Goal: Information Seeking & Learning: Find specific fact

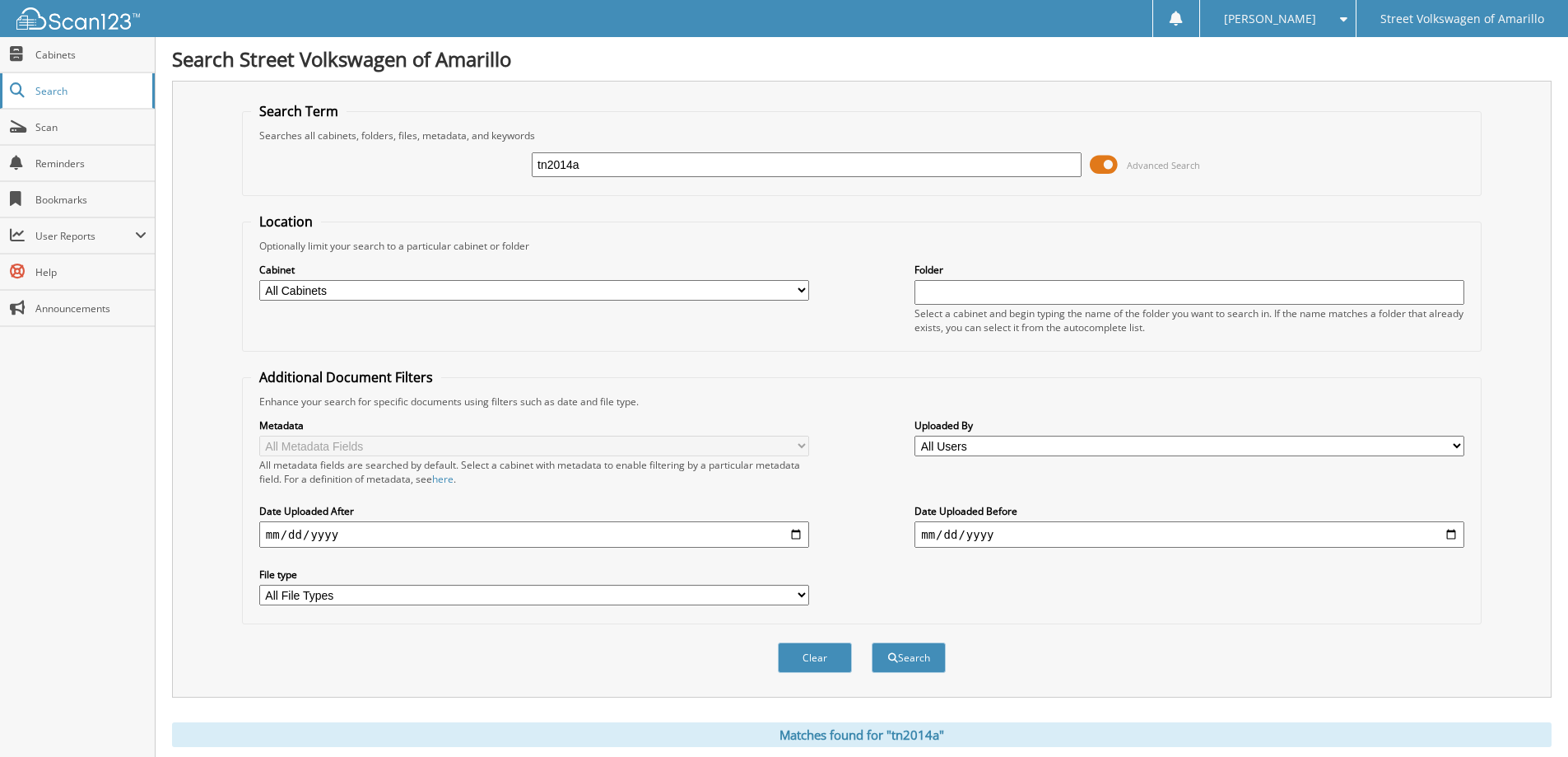
click at [77, 88] on span "Search" at bounding box center [90, 91] width 109 height 14
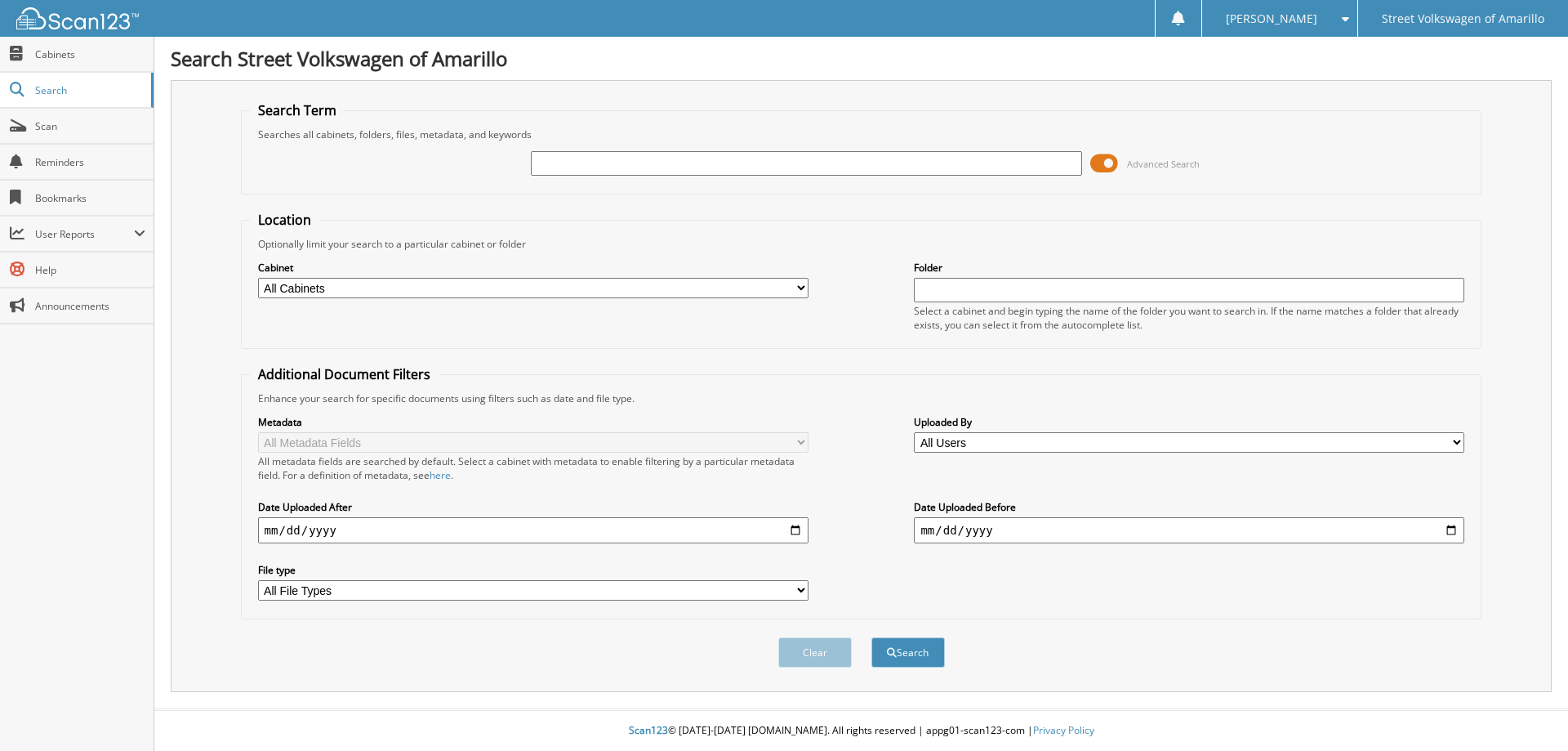
click at [571, 160] on input "text" at bounding box center [806, 163] width 550 height 25
type input "N6Y9422"
click at [872, 637] on button "Search" at bounding box center [908, 652] width 73 height 30
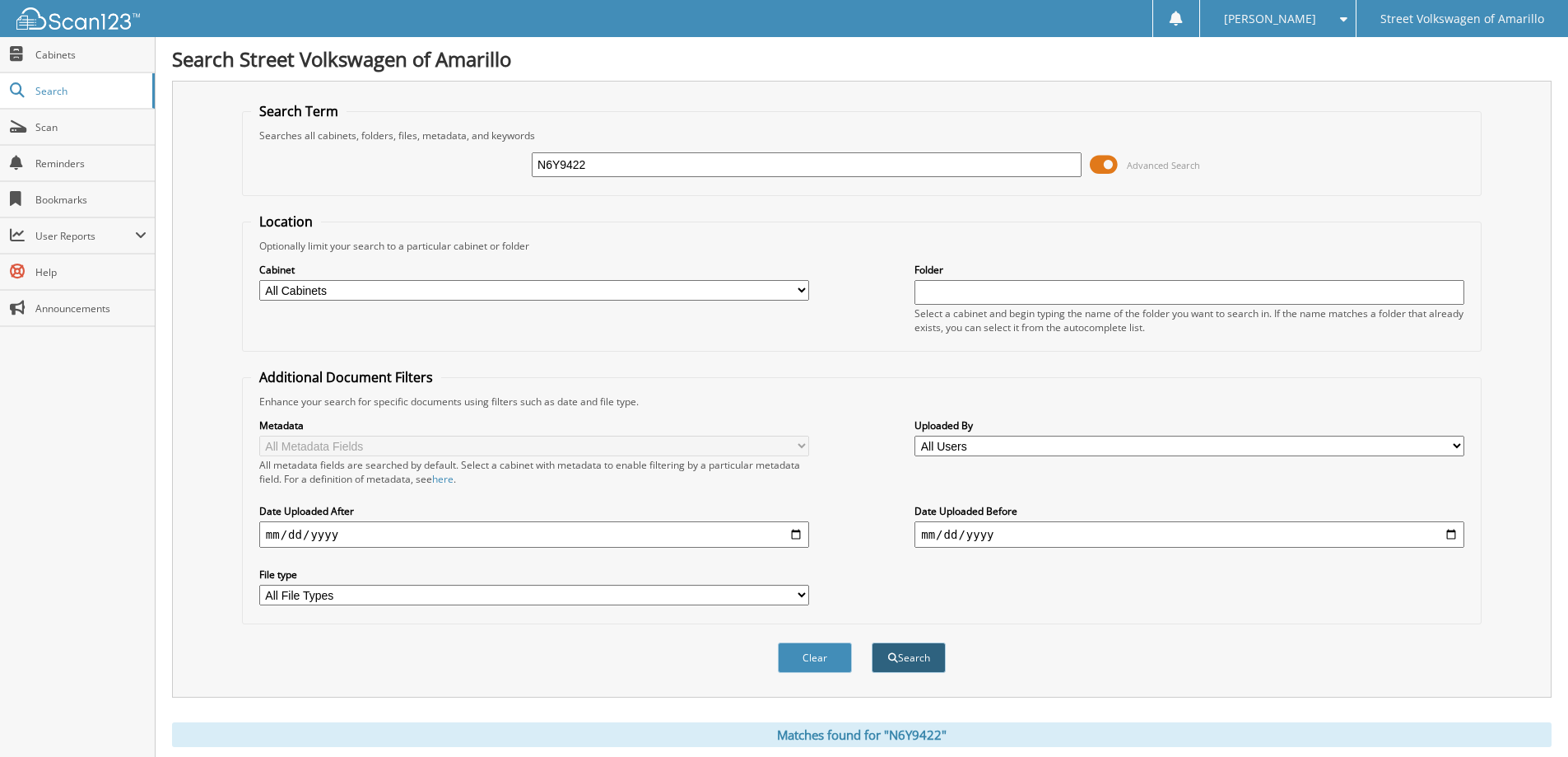
click at [904, 672] on button "Search" at bounding box center [908, 657] width 74 height 30
click at [110, 135] on link "Scan" at bounding box center [77, 127] width 155 height 36
drag, startPoint x: 611, startPoint y: 172, endPoint x: 353, endPoint y: 155, distance: 258.6
click at [355, 159] on div "tn2014a Advanced Search" at bounding box center [862, 165] width 1222 height 45
click at [609, 159] on input "text" at bounding box center [807, 165] width 550 height 25
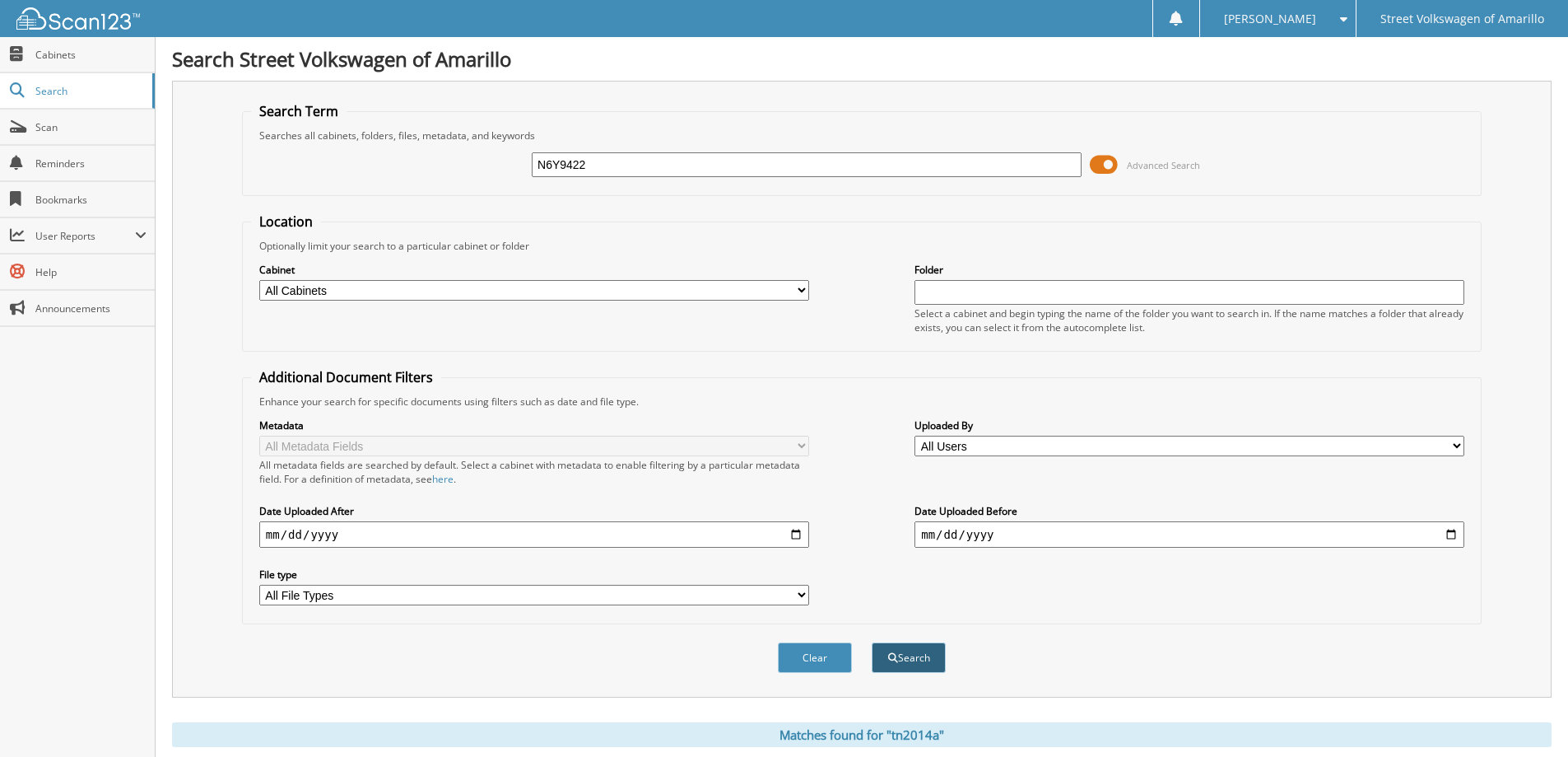
type input "N6Y9422"
click at [928, 653] on button "Search" at bounding box center [908, 657] width 74 height 30
click at [726, 288] on select "All Cabinets CERTIFIED PREOWNED DEAD DEALS NEW CAR DEALS USED CAR DEALS Needs F…" at bounding box center [534, 289] width 550 height 20
select select "22538"
click at [259, 280] on select "All Cabinets CERTIFIED PREOWNED DEAD DEALS NEW CAR DEALS USED CAR DEALS Needs F…" at bounding box center [534, 289] width 550 height 20
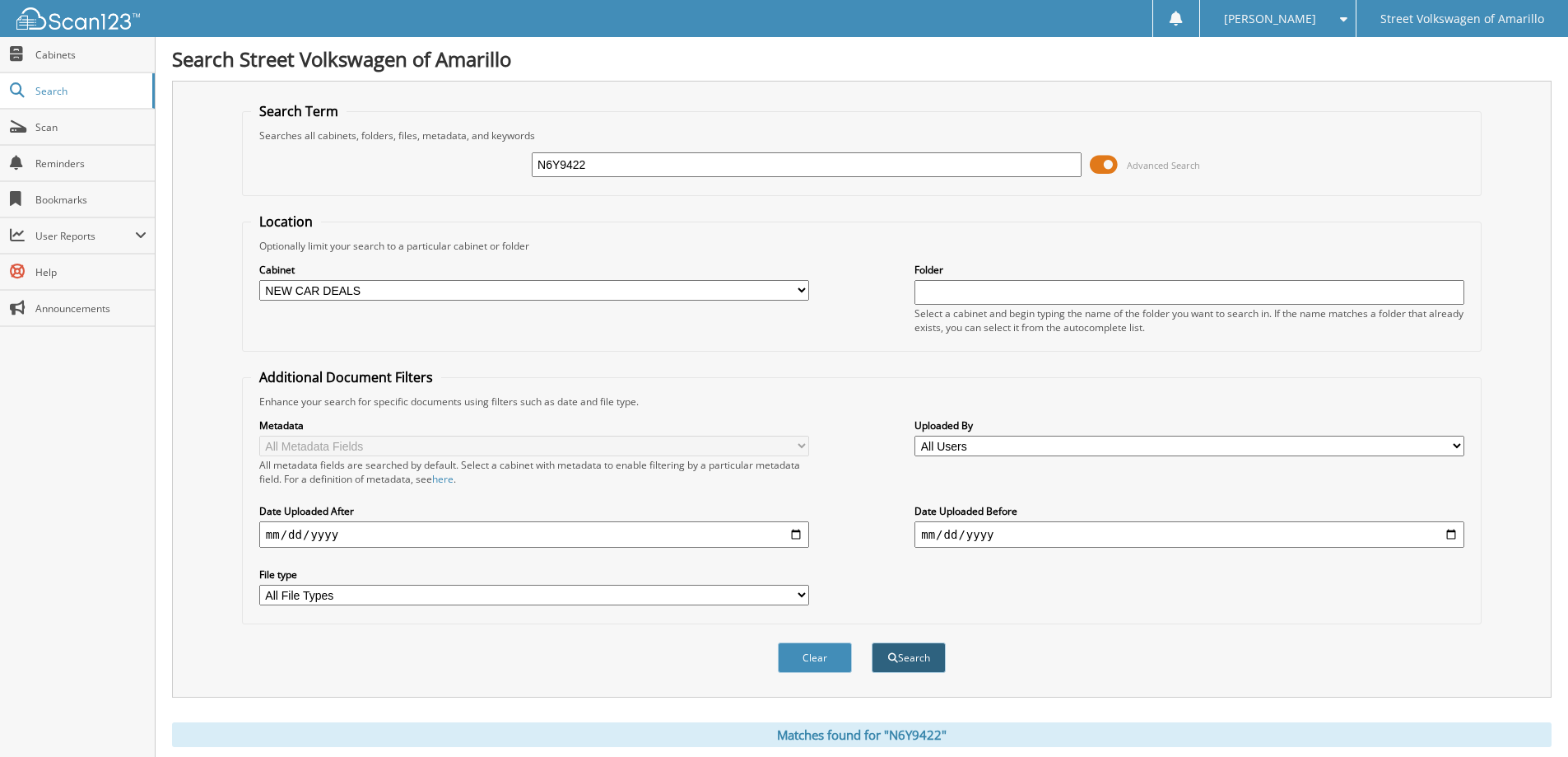
click at [930, 661] on button "Search" at bounding box center [908, 657] width 74 height 30
click at [547, 289] on select "All Cabinets CERTIFIED PREOWNED DEAD DEALS NEW CAR DEALS USED CAR DEALS Needs F…" at bounding box center [534, 289] width 550 height 20
select select "22534"
click at [259, 280] on select "All Cabinets CERTIFIED PREOWNED DEAD DEALS NEW CAR DEALS USED CAR DEALS Needs F…" at bounding box center [534, 289] width 550 height 20
click at [900, 661] on button "Search" at bounding box center [908, 657] width 74 height 30
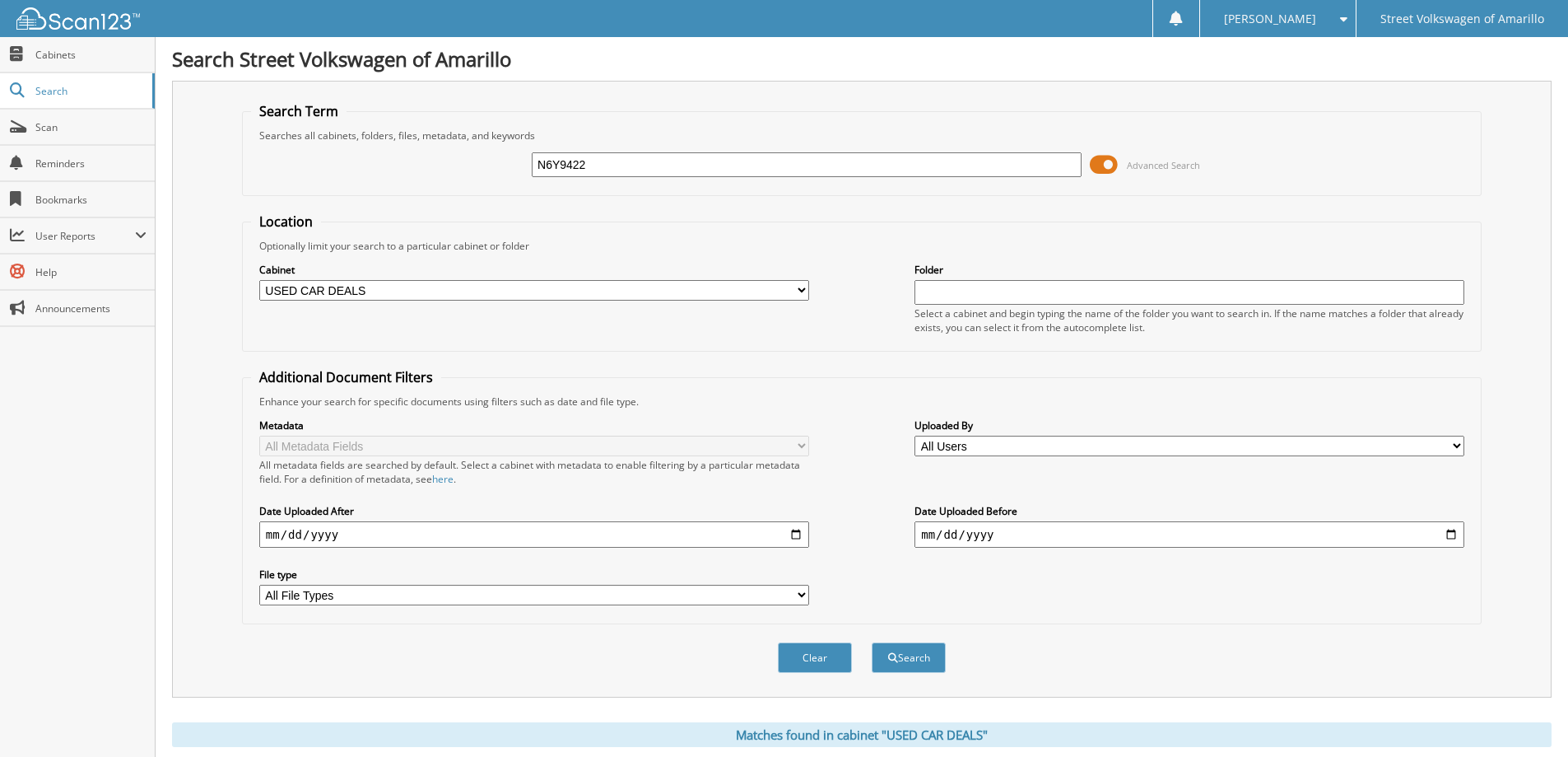
click at [555, 292] on select "All Cabinets CERTIFIED PREOWNED DEAD DEALS NEW CAR DEALS USED CAR DEALS Needs F…" at bounding box center [534, 289] width 550 height 20
select select
click at [259, 280] on select "All Cabinets CERTIFIED PREOWNED DEAD DEALS NEW CAR DEALS USED CAR DEALS Needs F…" at bounding box center [534, 289] width 550 height 20
click at [906, 656] on button "Search" at bounding box center [908, 657] width 74 height 30
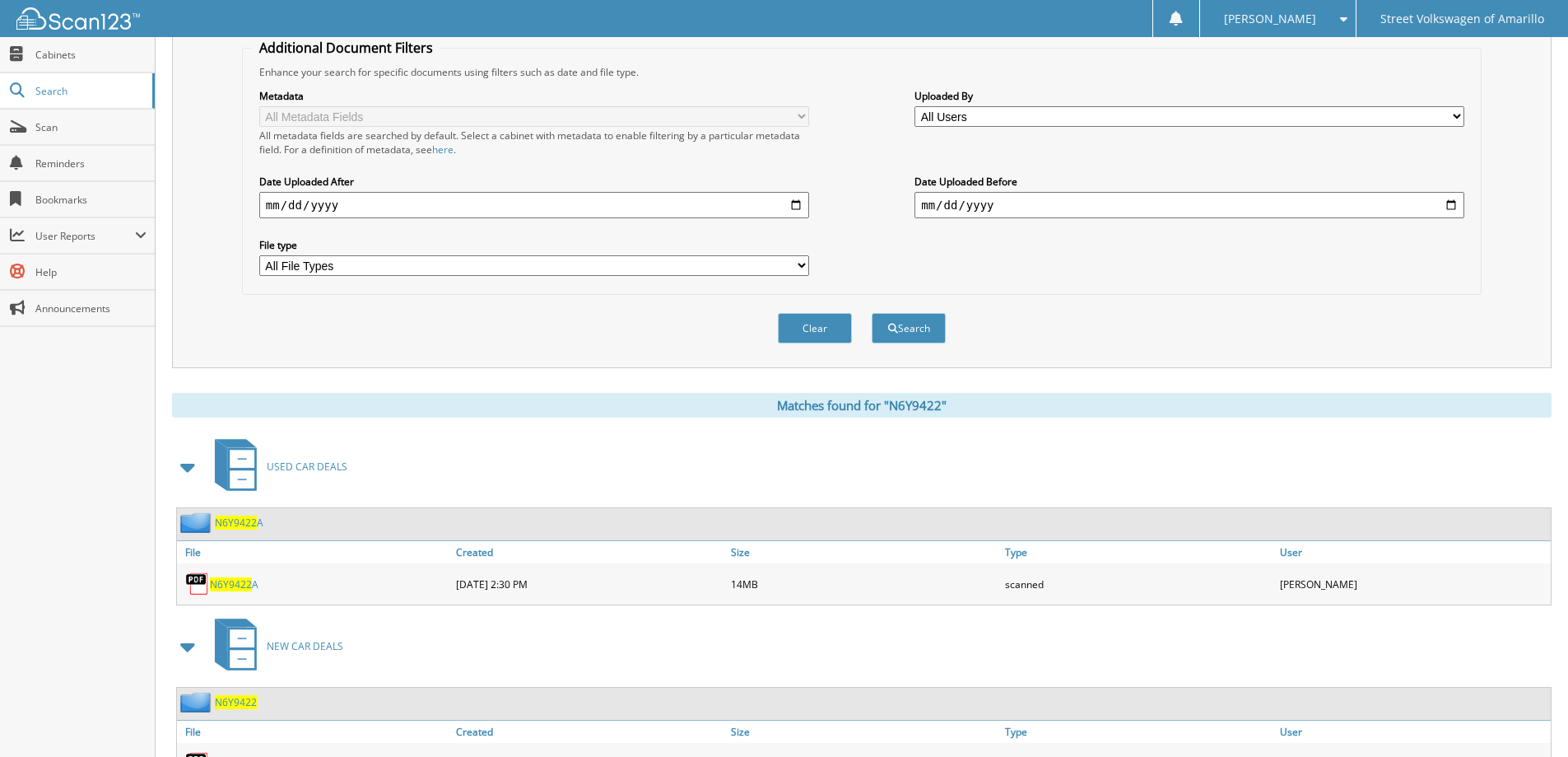
scroll to position [408, 0]
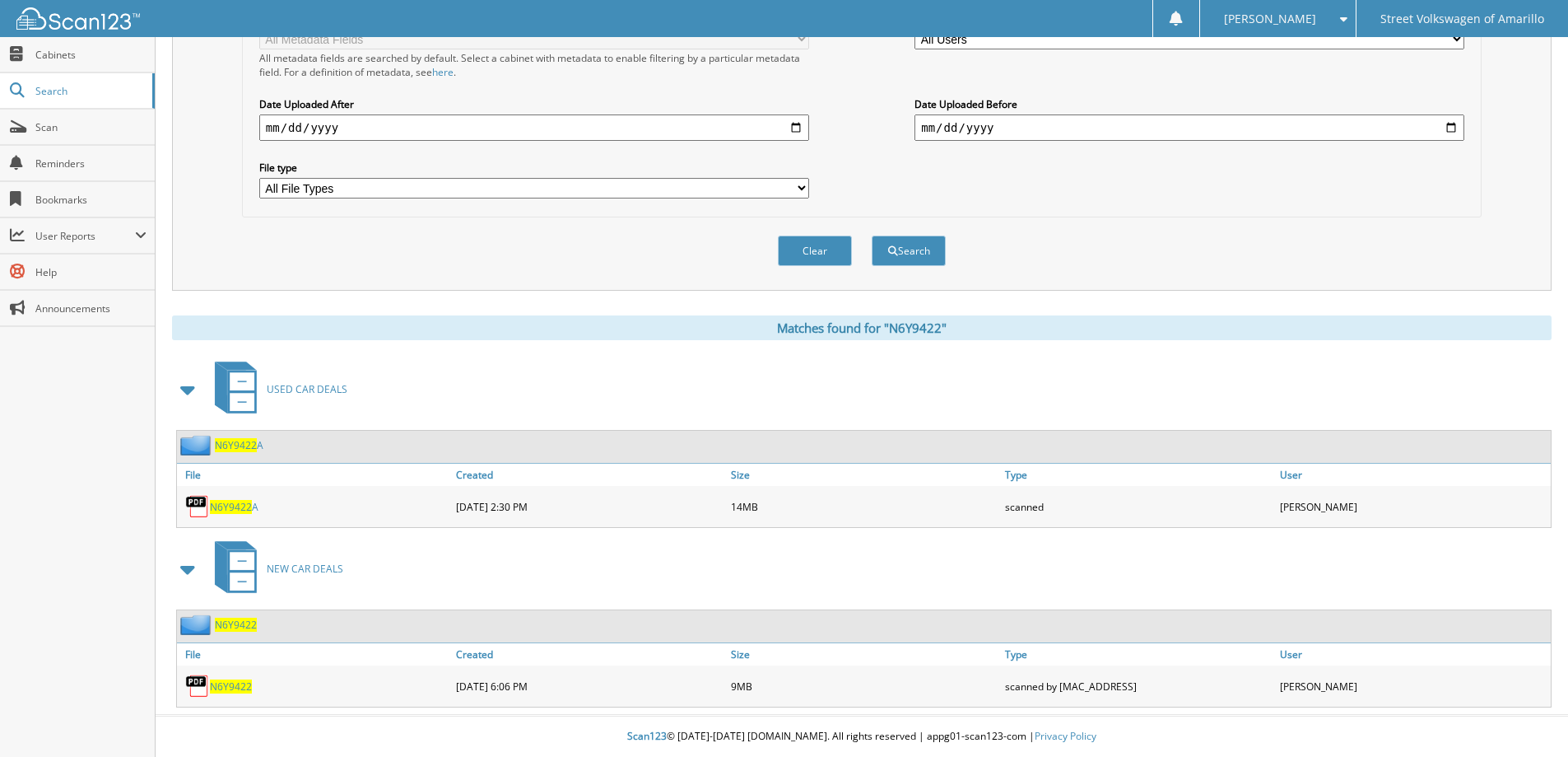
click at [238, 688] on span "N6Y9422" at bounding box center [231, 687] width 42 height 14
